Goal: Task Accomplishment & Management: Complete application form

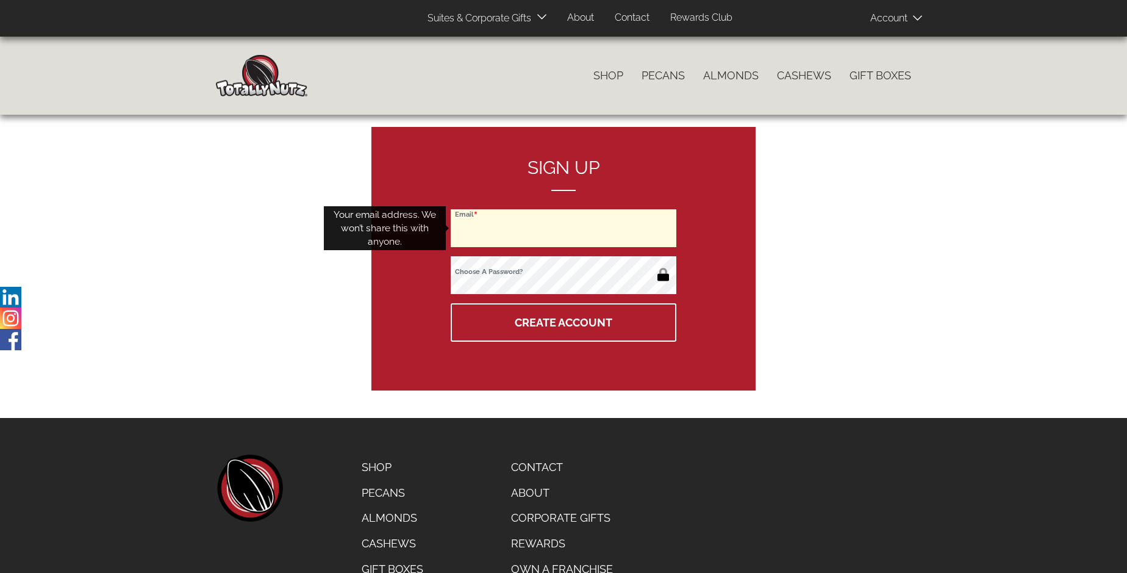
click at [563, 228] on input "Email" at bounding box center [564, 228] width 226 height 38
type input "cvaughn1356@gmail.com"
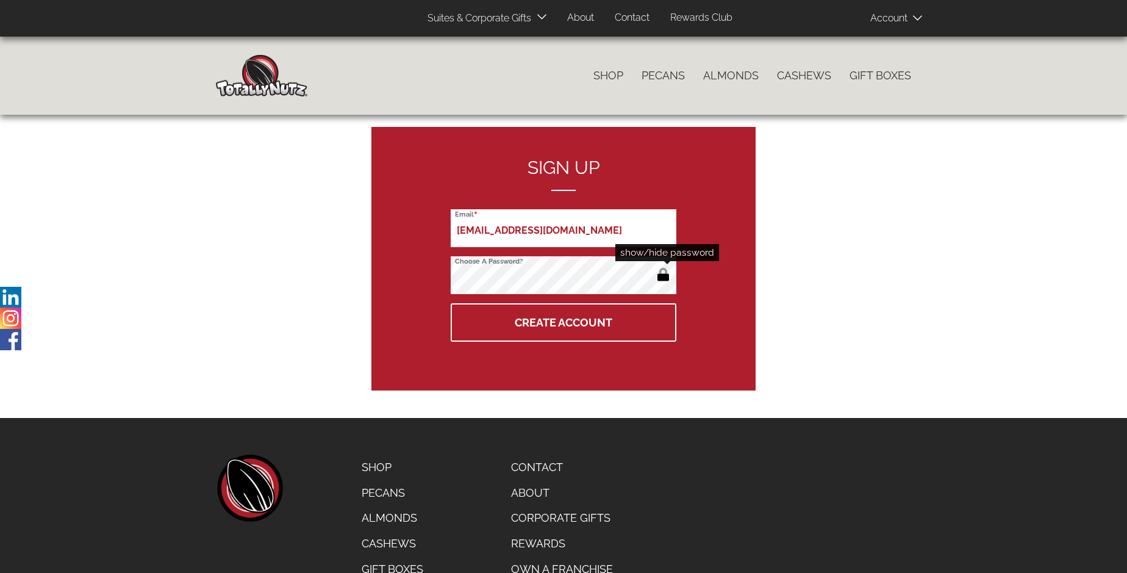
click at [663, 276] on button "button" at bounding box center [663, 276] width 20 height 20
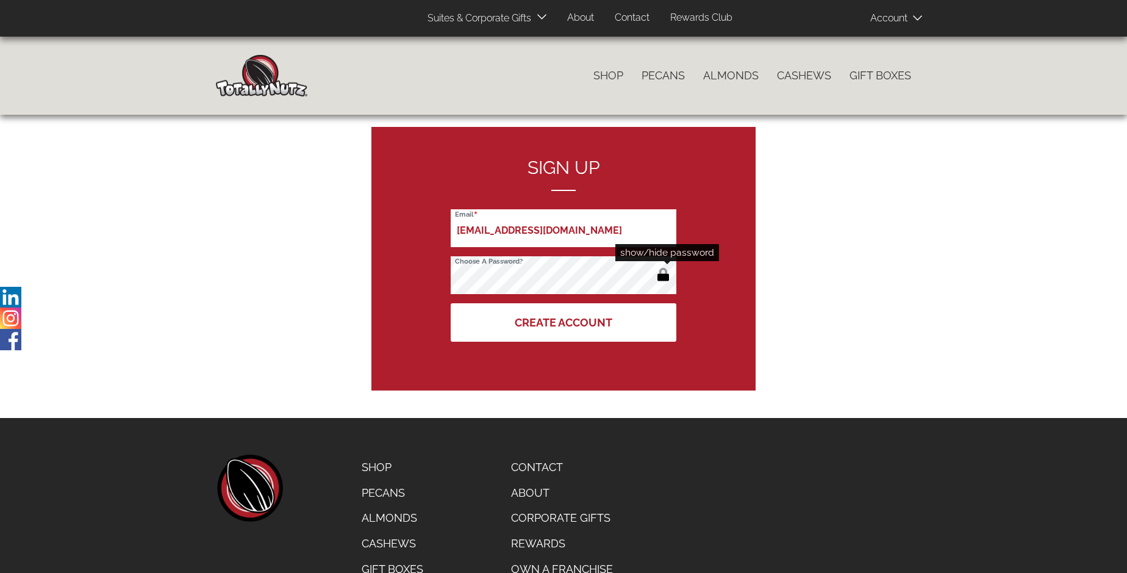
click at [563, 322] on button "Create Account" at bounding box center [564, 322] width 226 height 38
